Goal: Task Accomplishment & Management: Complete application form

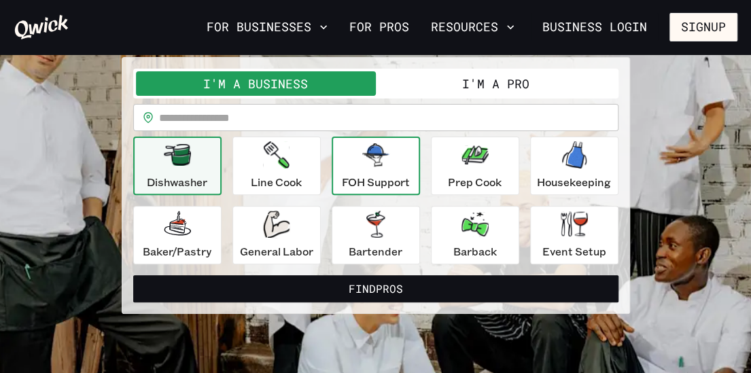
scroll to position [118, 0]
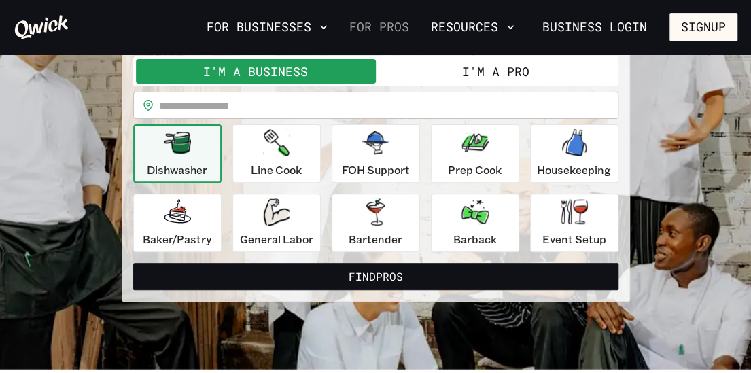
click at [415, 30] on link "For Pros" at bounding box center [379, 27] width 71 height 23
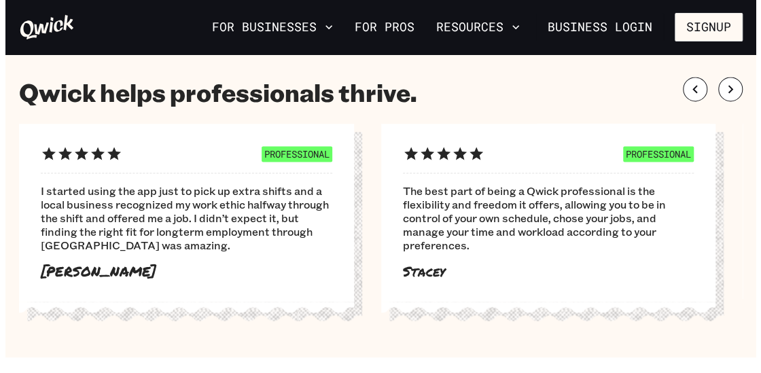
scroll to position [789, 0]
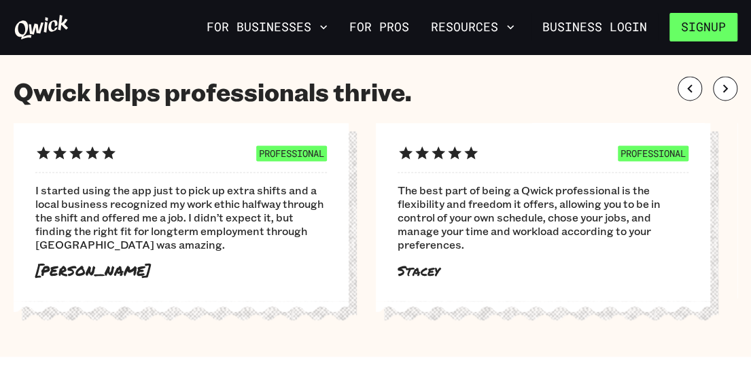
click at [706, 21] on button "Signup" at bounding box center [704, 27] width 68 height 29
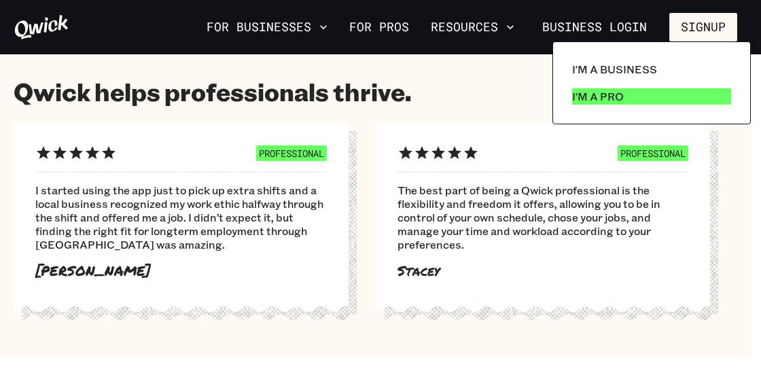
click at [592, 100] on p "I'm a Pro" at bounding box center [598, 96] width 52 height 16
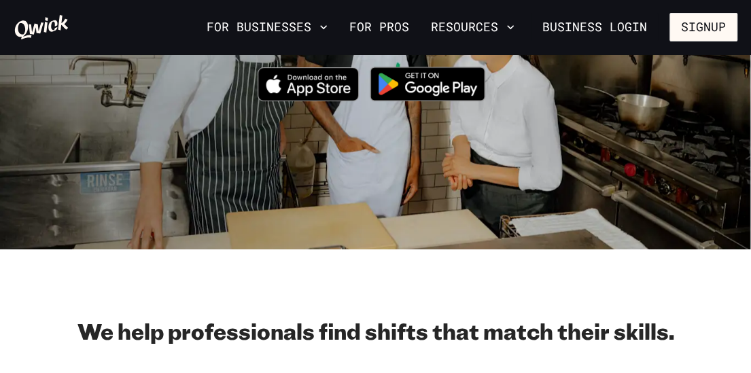
scroll to position [192, 0]
